Goal: Task Accomplishment & Management: Complete application form

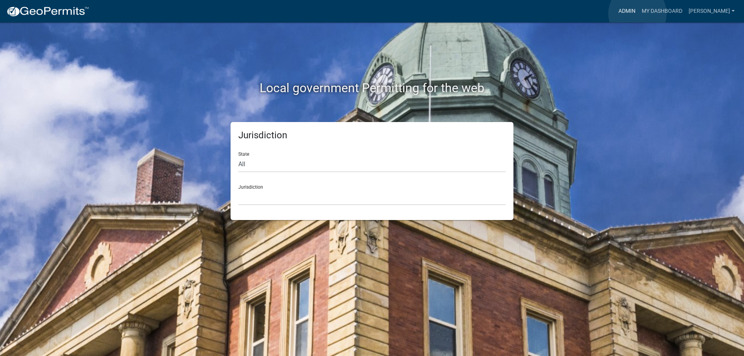
click at [638, 14] on link "Admin" at bounding box center [627, 11] width 23 height 15
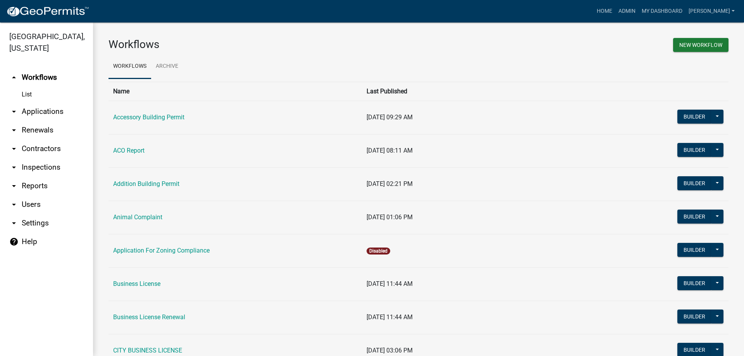
click at [58, 116] on link "arrow_drop_down Applications" at bounding box center [46, 111] width 93 height 19
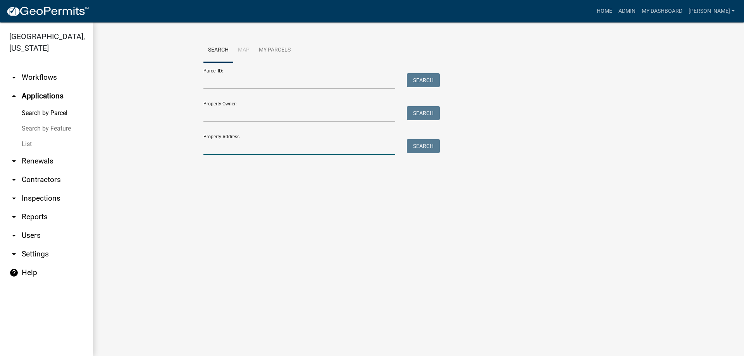
click at [273, 148] on input "Property Address:" at bounding box center [300, 147] width 192 height 16
type input "880"
click at [418, 142] on button "Search" at bounding box center [423, 146] width 33 height 14
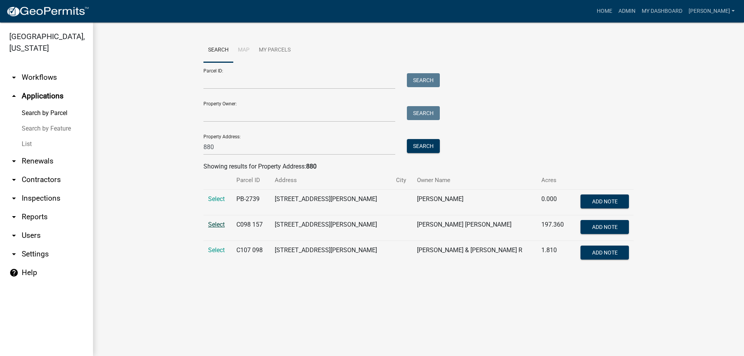
click at [218, 226] on span "Select" at bounding box center [216, 224] width 17 height 7
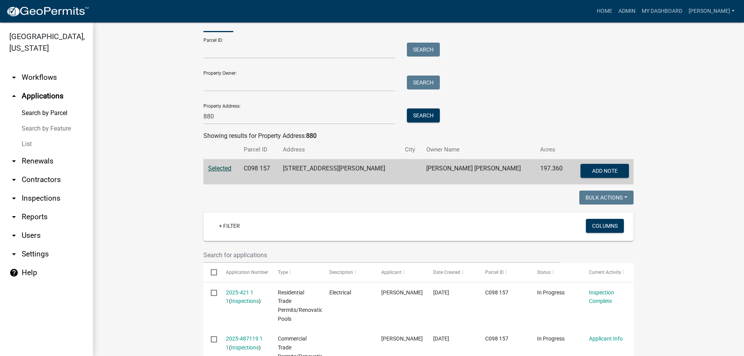
scroll to position [78, 0]
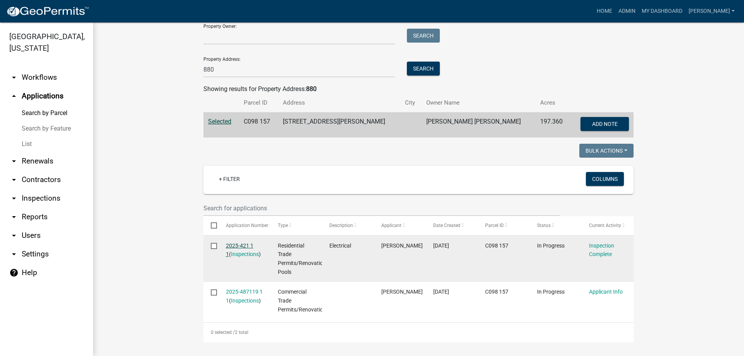
click at [239, 245] on link "2025-421 1 1" at bounding box center [240, 250] width 28 height 15
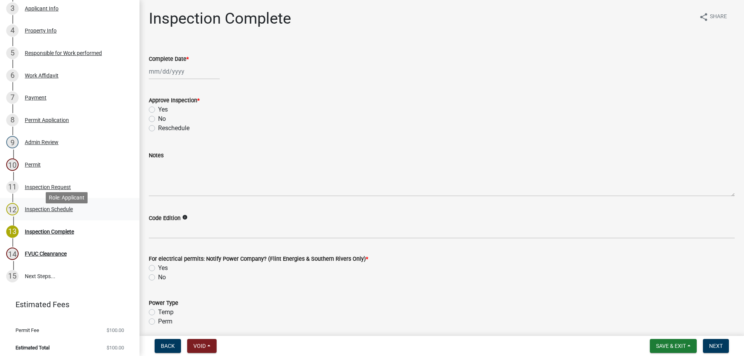
scroll to position [191, 0]
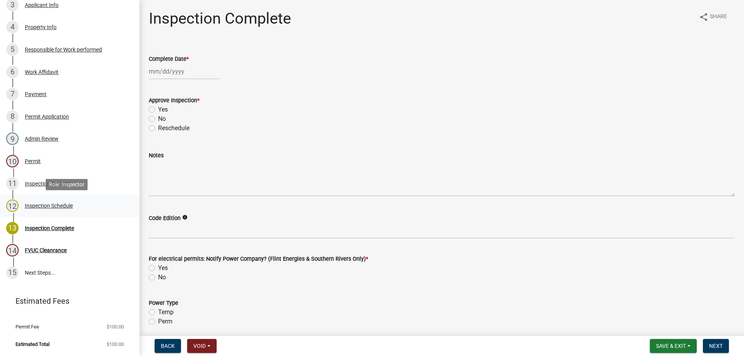
click at [62, 208] on div "Inspection Schedule" at bounding box center [49, 205] width 48 height 5
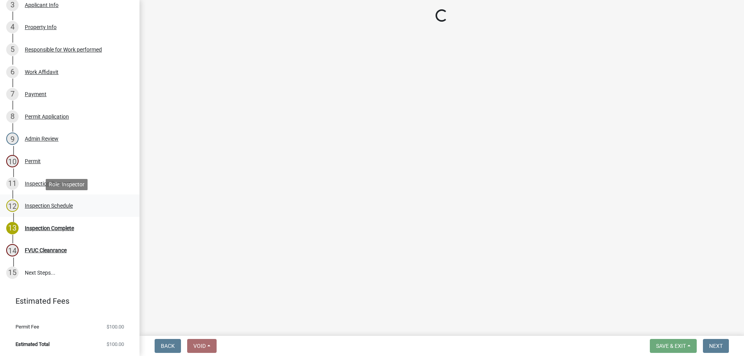
select select "a844a88f-ba44-4800-9e08-05e10520dbf6"
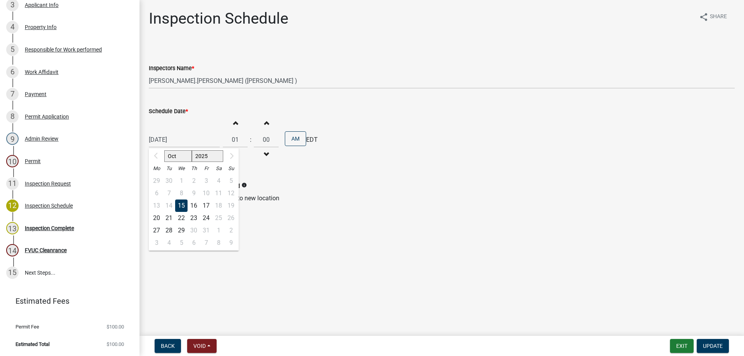
click at [196, 142] on div "[DATE] [DATE] Mo Tu We Th Fr Sa Su 29 30 1 2 3 4 5 6 7 8 9 10 11 12 13 14 15 16…" at bounding box center [184, 140] width 71 height 16
click at [194, 204] on div "16" at bounding box center [194, 206] width 12 height 12
type input "[DATE]"
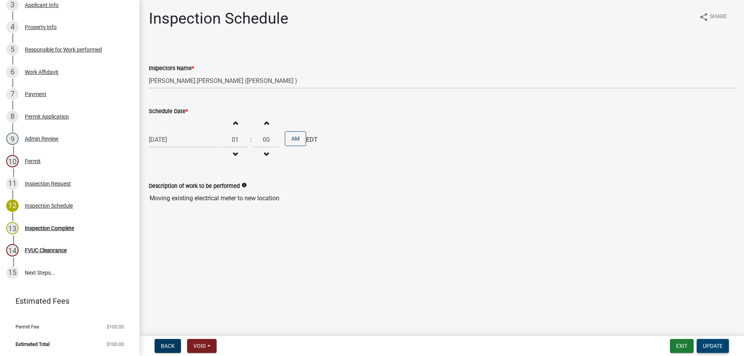
click at [713, 343] on span "Update" at bounding box center [713, 346] width 20 height 6
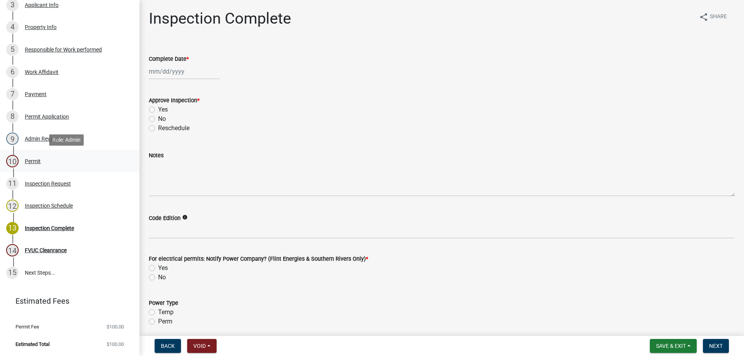
scroll to position [152, 0]
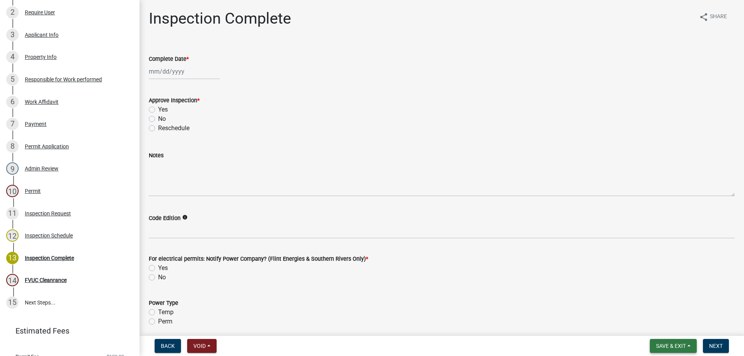
click at [673, 347] on span "Save & Exit" at bounding box center [671, 346] width 30 height 6
click at [664, 326] on button "Save & Exit" at bounding box center [666, 326] width 62 height 19
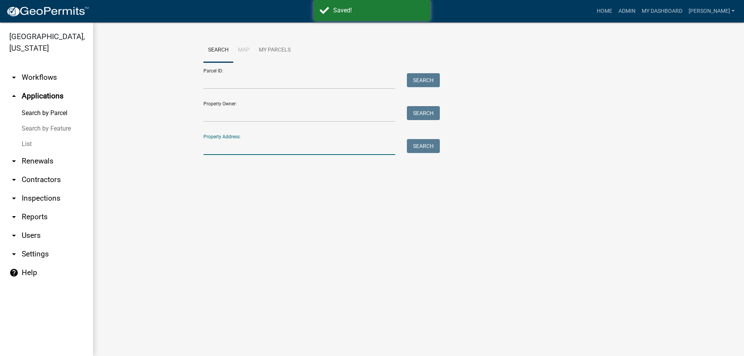
click at [238, 151] on input "Property Address:" at bounding box center [300, 147] width 192 height 16
type input "571"
click at [424, 149] on button "Search" at bounding box center [423, 146] width 33 height 14
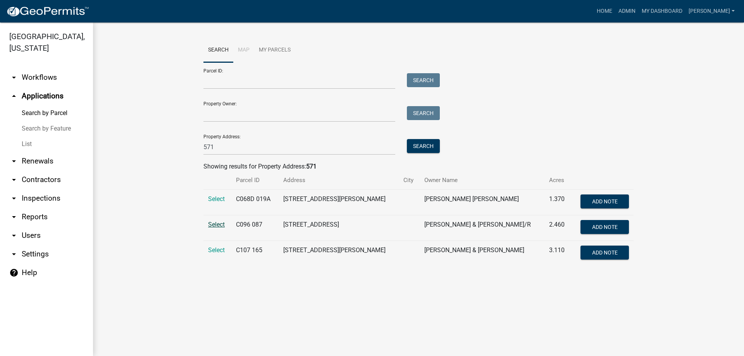
click at [215, 228] on span "Select" at bounding box center [216, 224] width 17 height 7
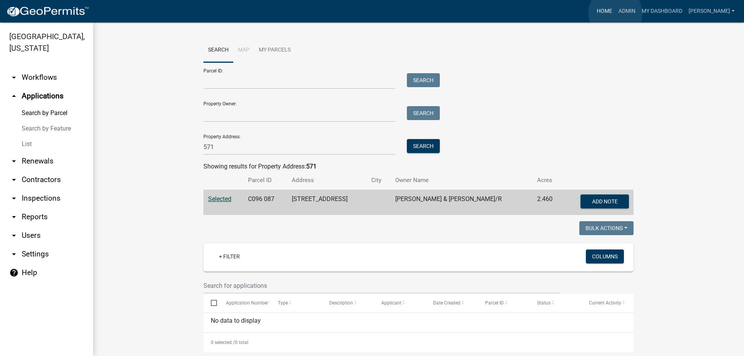
click at [616, 13] on link "Home" at bounding box center [605, 11] width 22 height 15
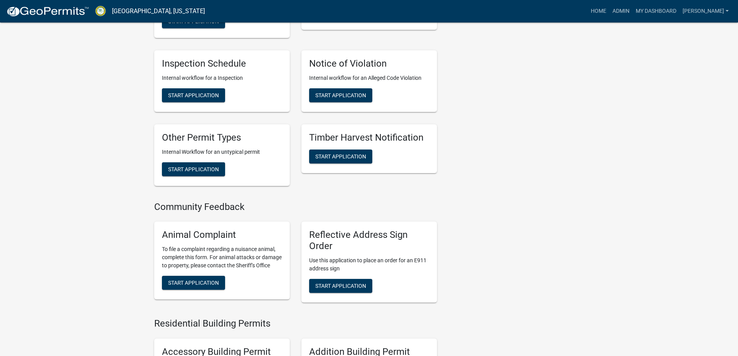
scroll to position [219, 0]
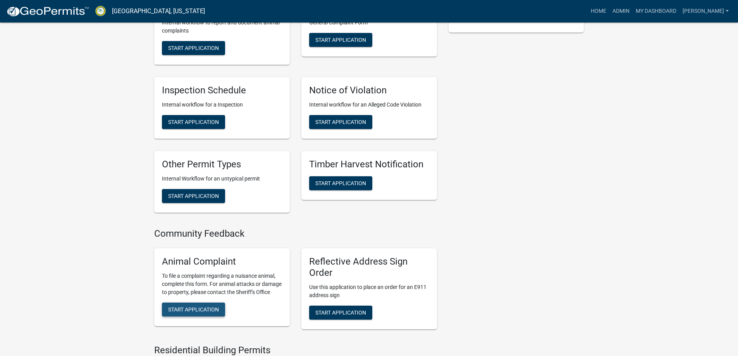
click at [202, 312] on span "Start Application" at bounding box center [193, 310] width 51 height 6
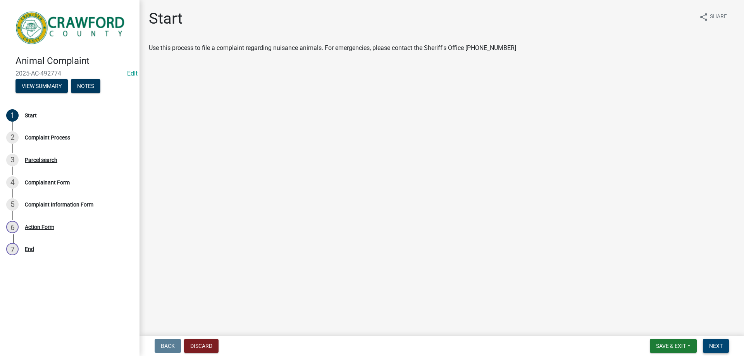
click at [719, 347] on span "Next" at bounding box center [716, 346] width 14 height 6
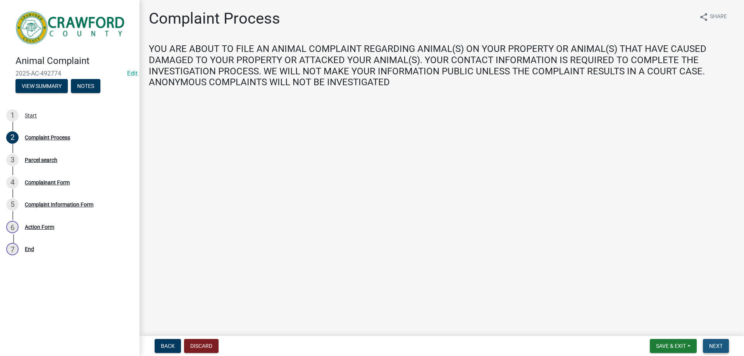
click at [716, 349] on span "Next" at bounding box center [716, 346] width 14 height 6
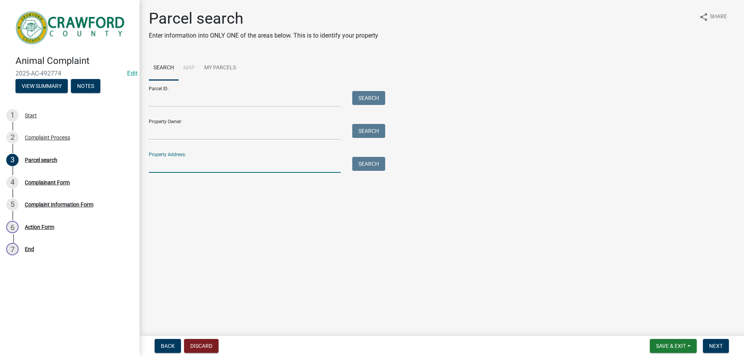
click at [237, 168] on input "Property Address:" at bounding box center [245, 165] width 192 height 16
type input "571"
click at [361, 163] on button "Search" at bounding box center [368, 164] width 33 height 14
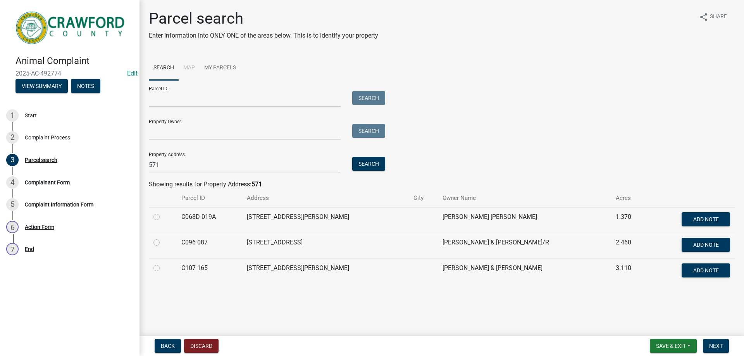
click at [163, 238] on label at bounding box center [163, 238] width 0 height 0
click at [163, 243] on 087 "radio" at bounding box center [165, 240] width 5 height 5
radio 087 "true"
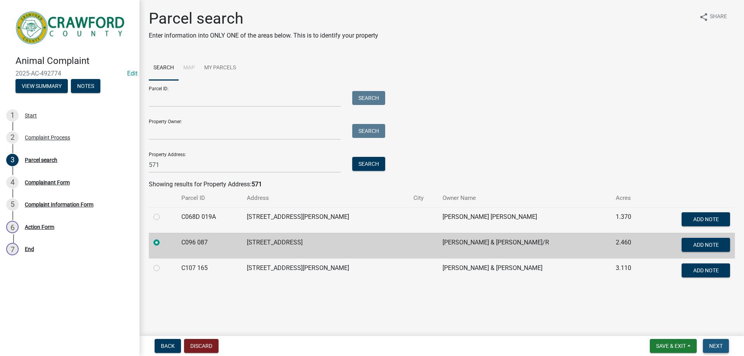
click at [710, 344] on span "Next" at bounding box center [716, 346] width 14 height 6
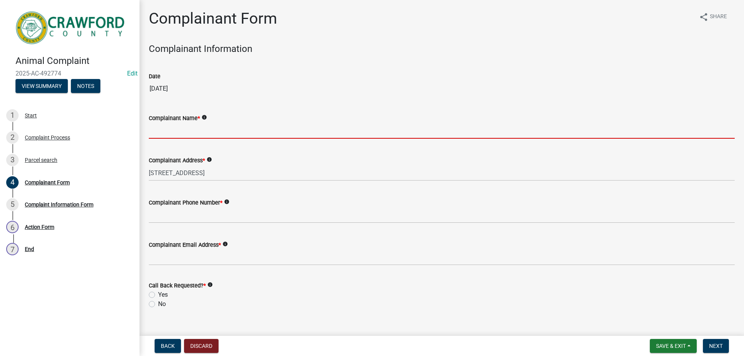
click at [207, 124] on input "Complainant Name *" at bounding box center [442, 131] width 586 height 16
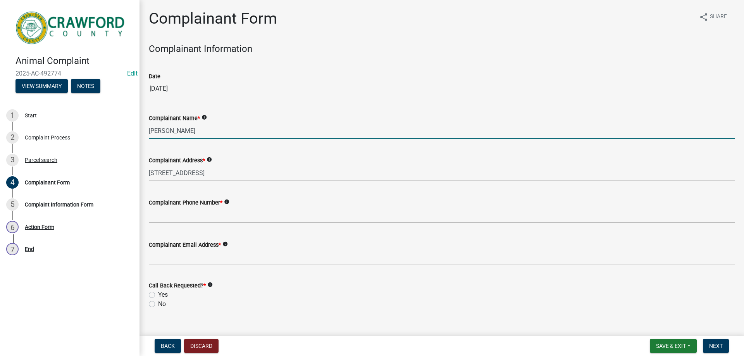
type input "[PERSON_NAME]"
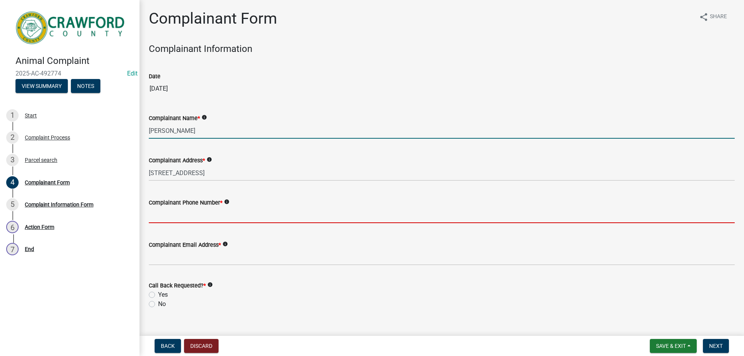
click at [241, 219] on input "Complainant Phone Number *" at bounding box center [442, 215] width 586 height 16
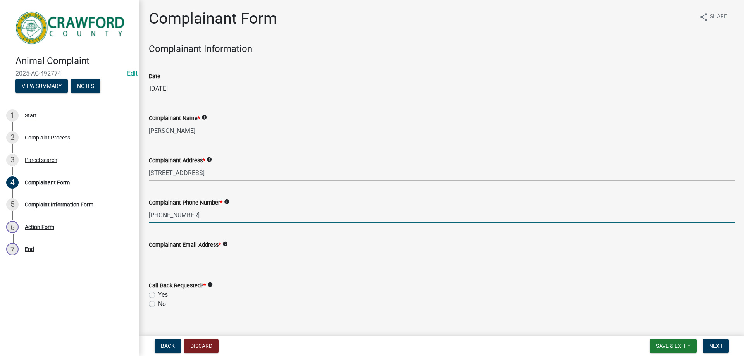
type input "[PHONE_NUMBER]"
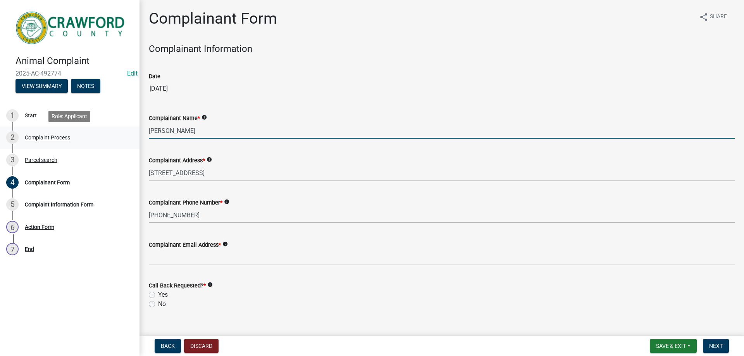
drag, startPoint x: 204, startPoint y: 135, endPoint x: 72, endPoint y: 131, distance: 131.9
click at [72, 131] on div "Animal Complaint 2025-AC-492774 Edit View Summary Notes 1 Start 2 Complaint Pro…" at bounding box center [372, 178] width 744 height 356
type input "[PERSON_NAME]"
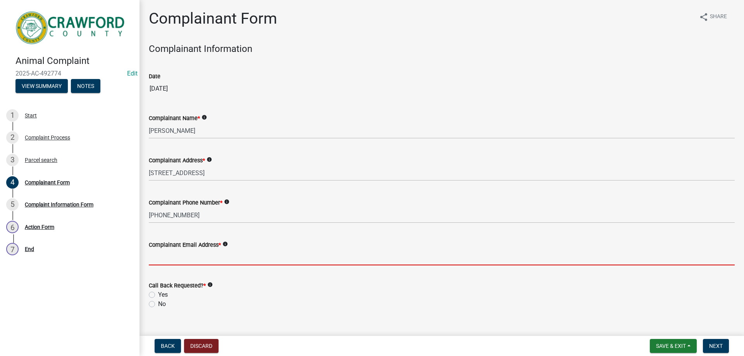
click at [223, 258] on input "Complainant Email Address *" at bounding box center [442, 258] width 586 height 16
type input "[PERSON_NAME][EMAIL_ADDRESS][DOMAIN_NAME]"
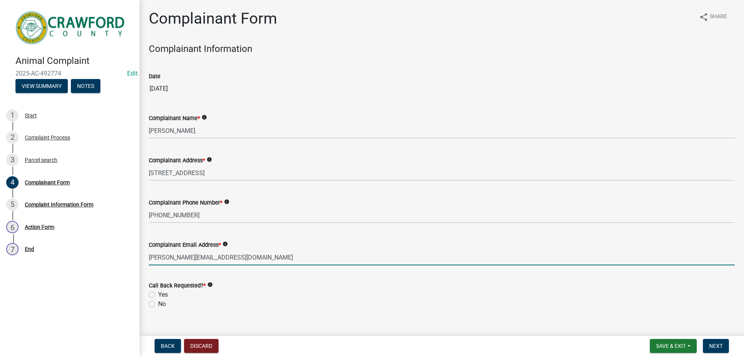
click at [158, 295] on label "Yes" at bounding box center [163, 294] width 10 height 9
click at [158, 295] on input "Yes" at bounding box center [160, 292] width 5 height 5
radio input "true"
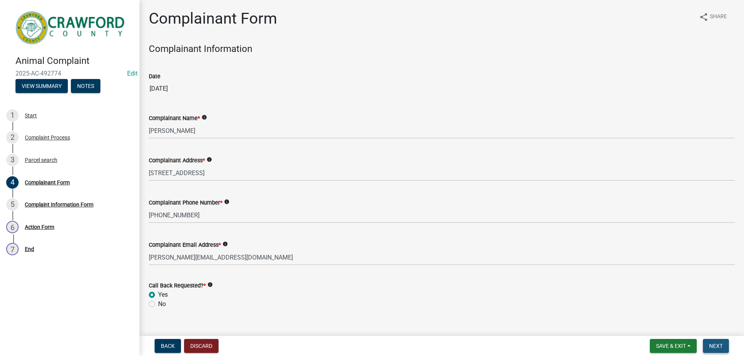
click at [709, 348] on span "Next" at bounding box center [716, 346] width 14 height 6
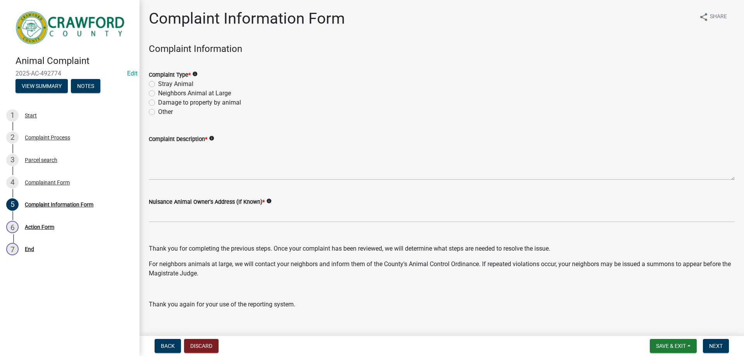
click at [189, 84] on label "Stray Animal" at bounding box center [175, 83] width 35 height 9
click at [163, 84] on input "Stray Animal" at bounding box center [160, 81] width 5 height 5
radio input "true"
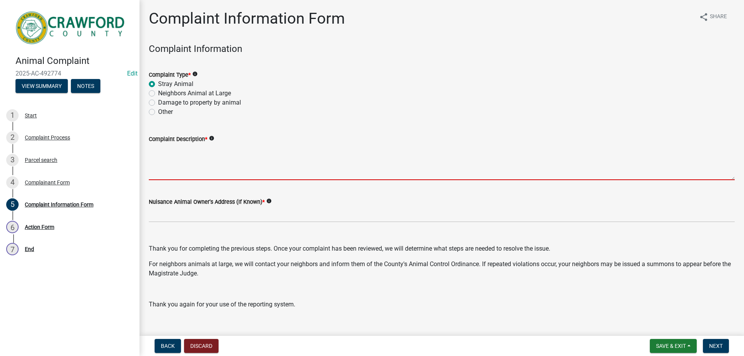
click at [220, 150] on textarea "Complaint Description *" at bounding box center [442, 162] width 586 height 36
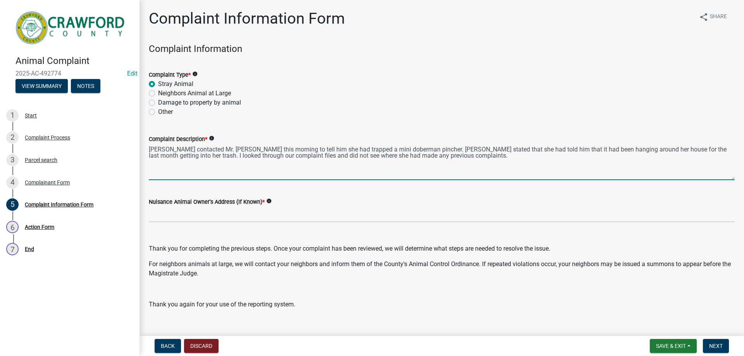
type textarea "[PERSON_NAME] contacted Mr. [PERSON_NAME] this morning to tell him she had trap…"
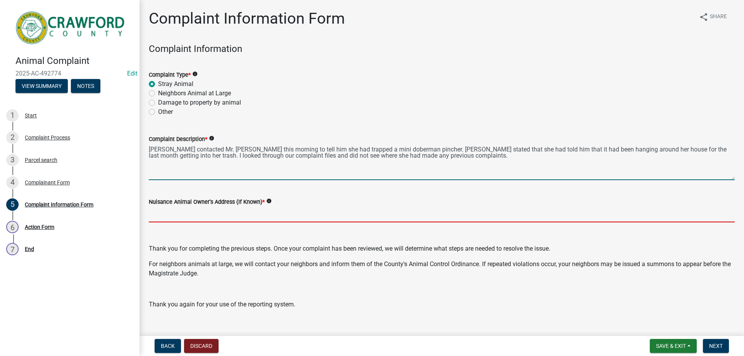
click at [186, 216] on input "Nuisance Animal Owner's Address (If Known) *" at bounding box center [442, 215] width 586 height 16
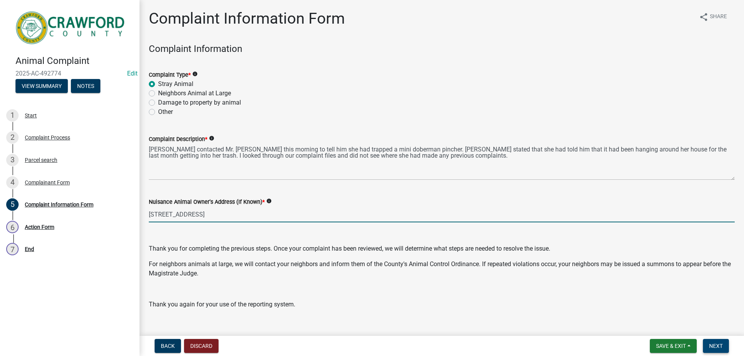
type input "[STREET_ADDRESS]"
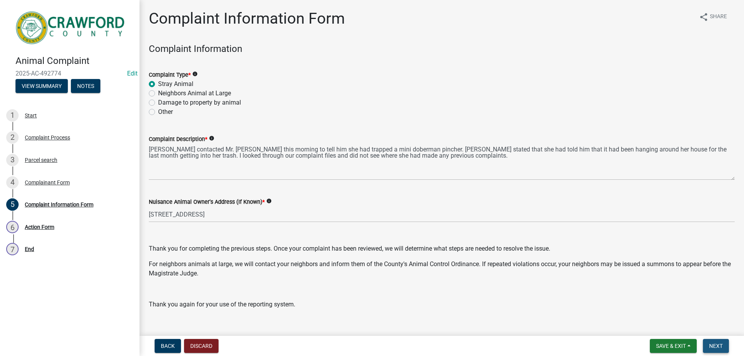
click at [711, 346] on span "Next" at bounding box center [716, 346] width 14 height 6
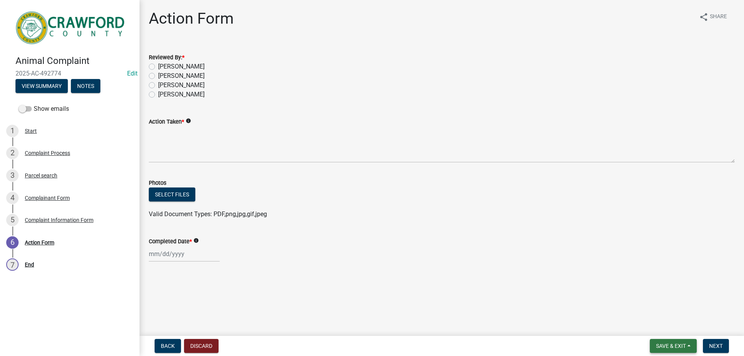
click at [679, 345] on span "Save & Exit" at bounding box center [671, 346] width 30 height 6
click at [668, 331] on button "Save & Exit" at bounding box center [666, 326] width 62 height 19
